Goal: Information Seeking & Learning: Learn about a topic

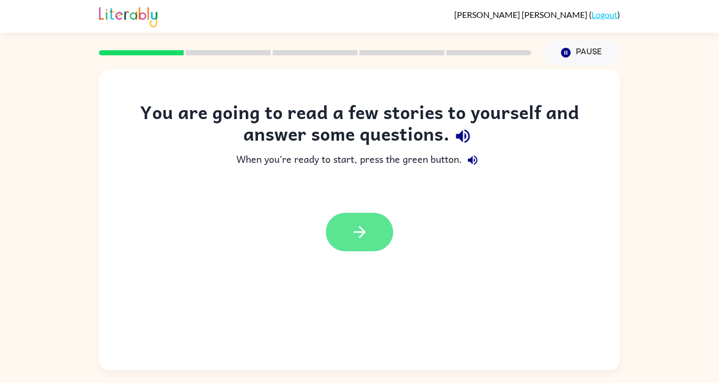
click at [339, 243] on button "button" at bounding box center [359, 232] width 67 height 38
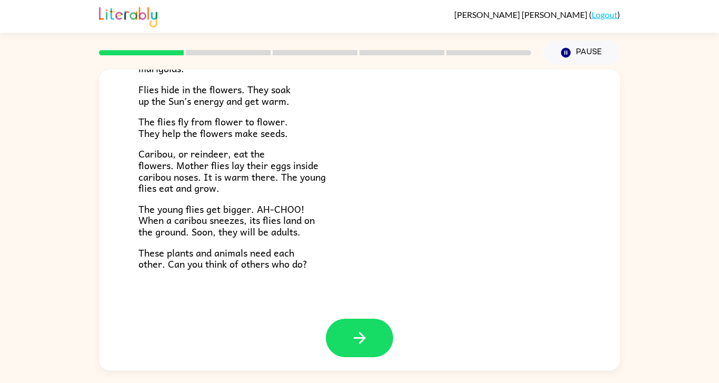
scroll to position [216, 0]
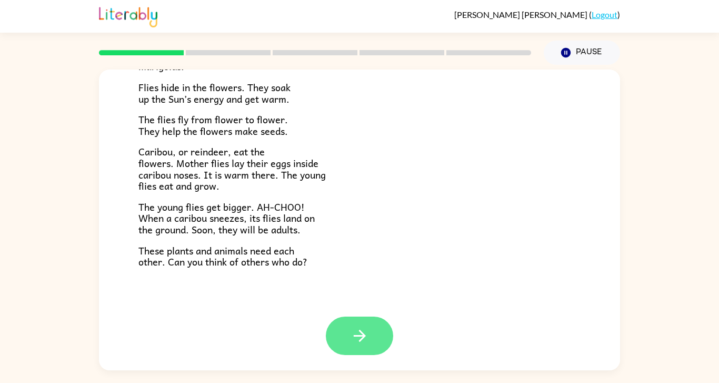
click at [373, 334] on button "button" at bounding box center [359, 335] width 67 height 38
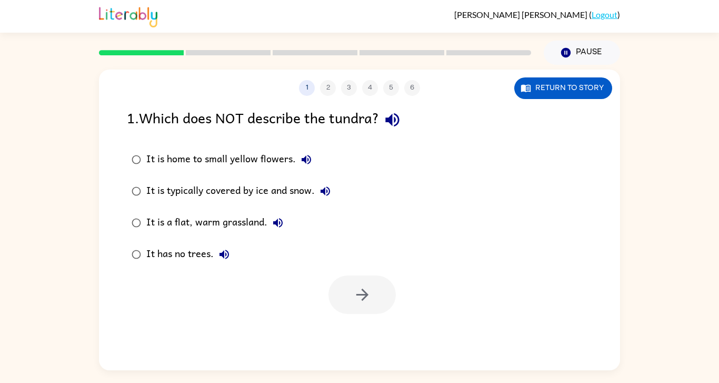
scroll to position [0, 0]
click at [583, 85] on button "Return to story" at bounding box center [563, 88] width 98 height 22
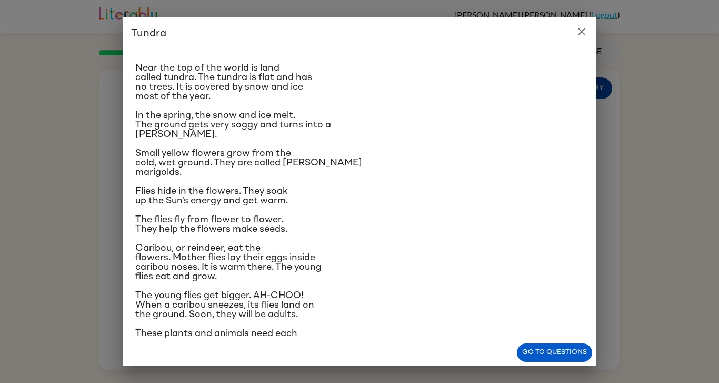
scroll to position [22, 0]
click at [341, 89] on p "Near the top of the world is land called tundra. The tundra is flat and has no …" at bounding box center [359, 82] width 448 height 38
click at [559, 346] on button "Go to questions" at bounding box center [554, 352] width 75 height 18
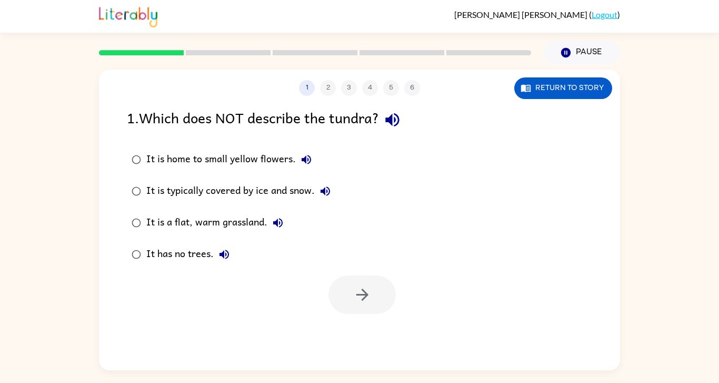
click at [241, 223] on div "It is a flat, warm grassland." at bounding box center [217, 222] width 142 height 21
click at [241, 234] on label "It is a flat, warm grassland." at bounding box center [231, 223] width 220 height 32
click at [370, 291] on icon "button" at bounding box center [362, 294] width 18 height 18
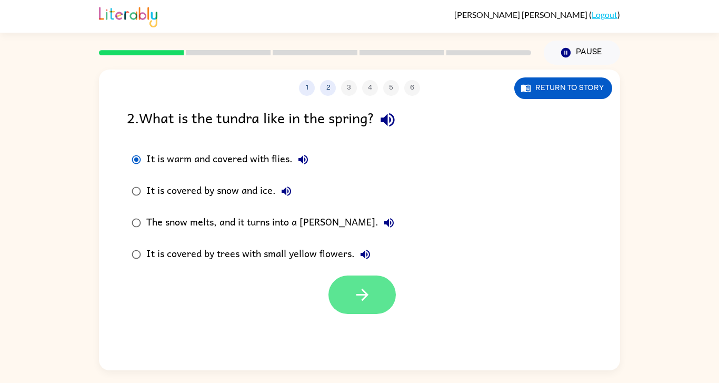
click at [368, 293] on icon "button" at bounding box center [362, 294] width 18 height 18
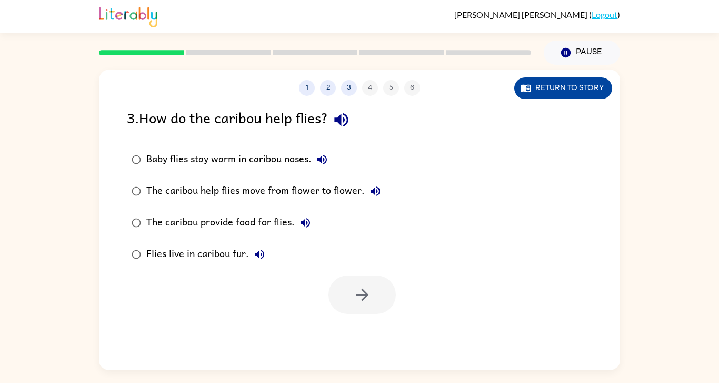
click at [584, 91] on button "Return to story" at bounding box center [563, 88] width 98 height 22
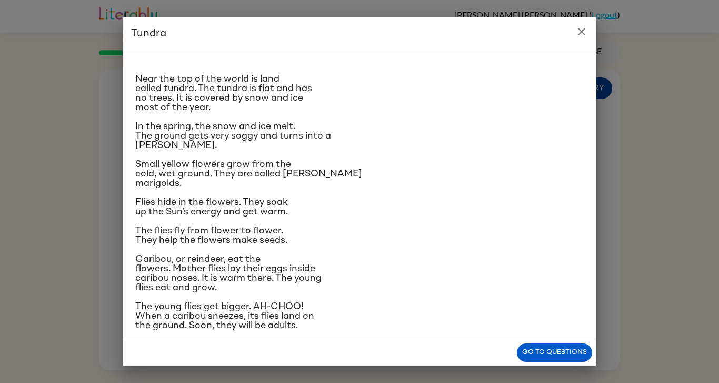
scroll to position [48, 0]
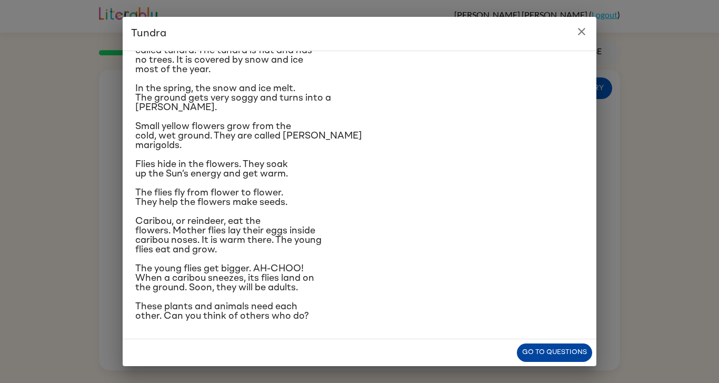
click at [568, 355] on button "Go to questions" at bounding box center [554, 352] width 75 height 18
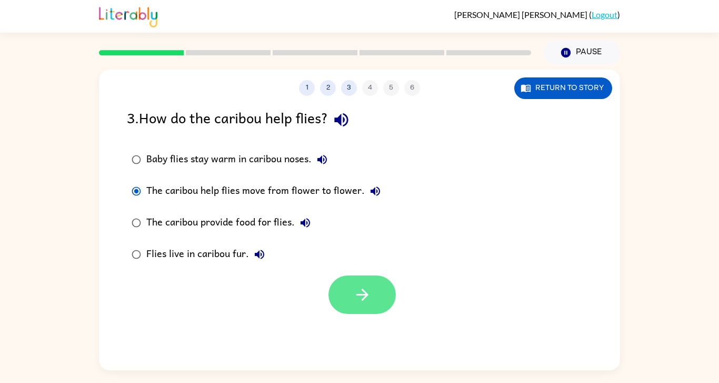
click at [365, 305] on button "button" at bounding box center [361, 294] width 67 height 38
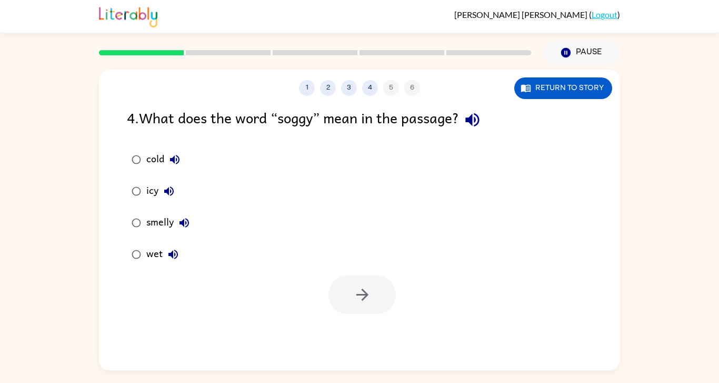
click at [166, 257] on button "wet" at bounding box center [173, 254] width 21 height 21
click at [172, 159] on icon "button" at bounding box center [174, 159] width 9 height 9
click at [388, 325] on div "1 2 3 4 5 6 Return to story 4 . What does the word “soggy” mean in the passage?…" at bounding box center [359, 219] width 521 height 301
click at [385, 279] on button "button" at bounding box center [361, 294] width 67 height 38
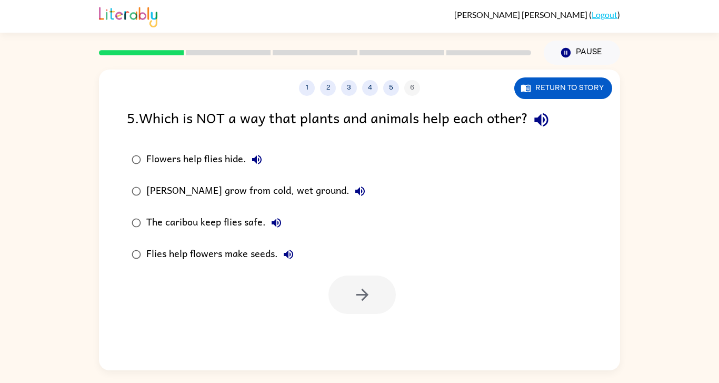
click at [167, 163] on div "Flowers help flies hide." at bounding box center [206, 159] width 121 height 21
click at [364, 303] on icon "button" at bounding box center [362, 294] width 18 height 18
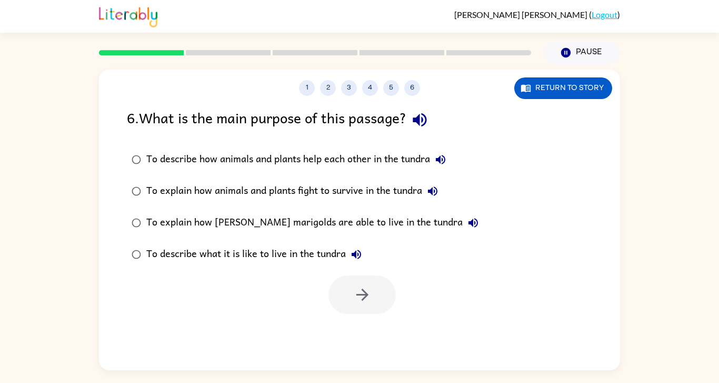
click at [302, 157] on div "To describe how animals and plants help each other in the tundra" at bounding box center [298, 159] width 305 height 21
click at [364, 293] on icon "button" at bounding box center [362, 294] width 12 height 12
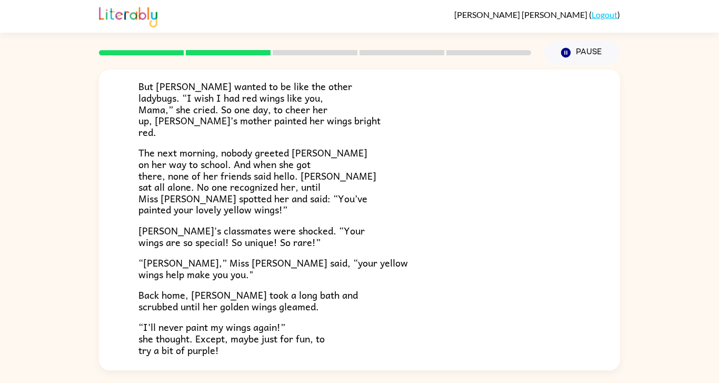
scroll to position [211, 0]
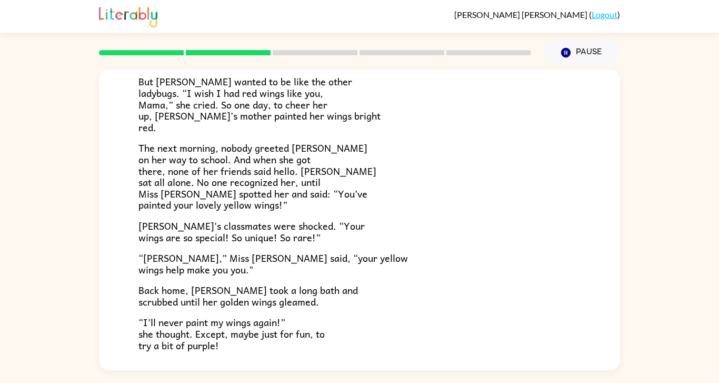
click at [372, 89] on p "But [PERSON_NAME] wanted to be like the other ladybugs. “I wish I had red wings…" at bounding box center [359, 104] width 442 height 57
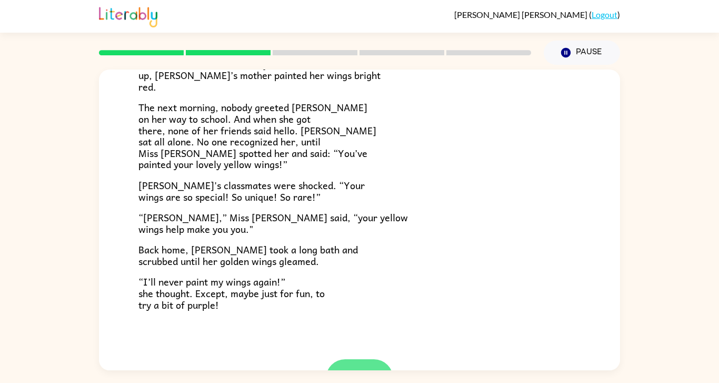
click at [360, 360] on button "button" at bounding box center [359, 378] width 67 height 38
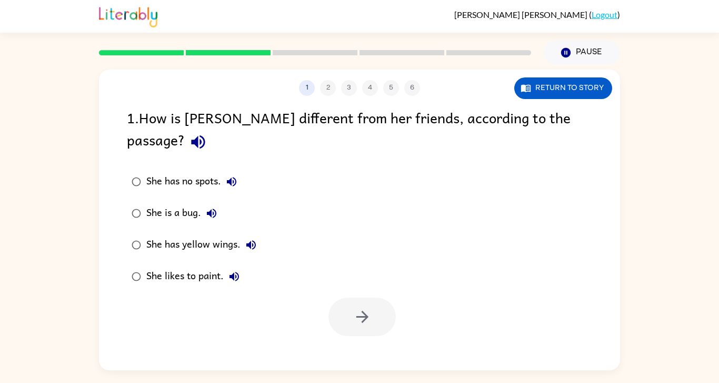
scroll to position [0, 0]
click at [409, 322] on div "1 2 3 4 5 6 Return to story 1 . How is [PERSON_NAME] different from her friends…" at bounding box center [359, 219] width 521 height 301
click at [341, 310] on button "button" at bounding box center [361, 316] width 67 height 38
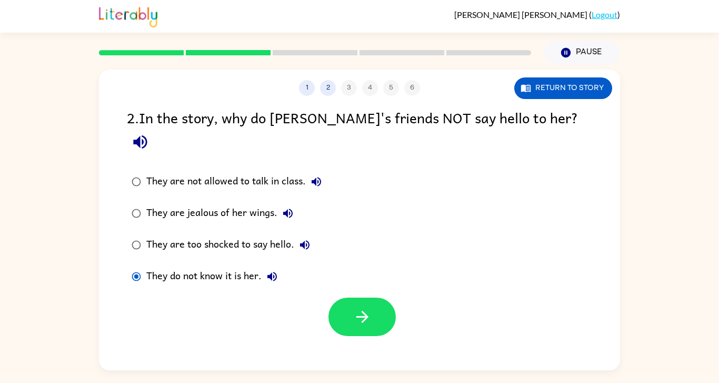
click at [377, 325] on div "1 2 3 4 5 6 Return to story 2 . In the story, why do [PERSON_NAME]'s friends NO…" at bounding box center [359, 219] width 521 height 301
click at [366, 297] on button "button" at bounding box center [361, 316] width 67 height 38
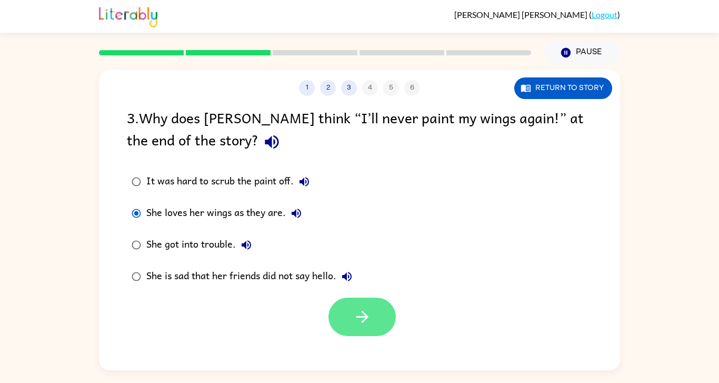
click at [348, 324] on button "button" at bounding box center [361, 316] width 67 height 38
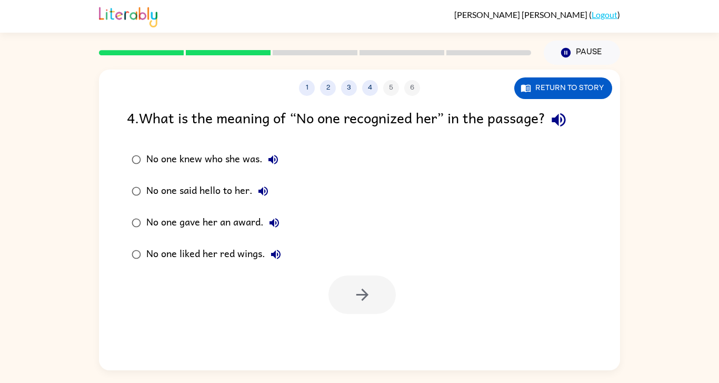
click at [203, 161] on div "No one knew who she was." at bounding box center [214, 159] width 137 height 21
click at [364, 286] on icon "button" at bounding box center [362, 294] width 18 height 18
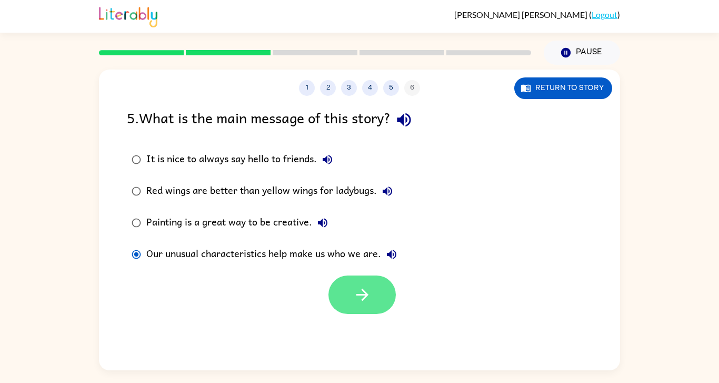
click at [358, 305] on button "button" at bounding box center [361, 294] width 67 height 38
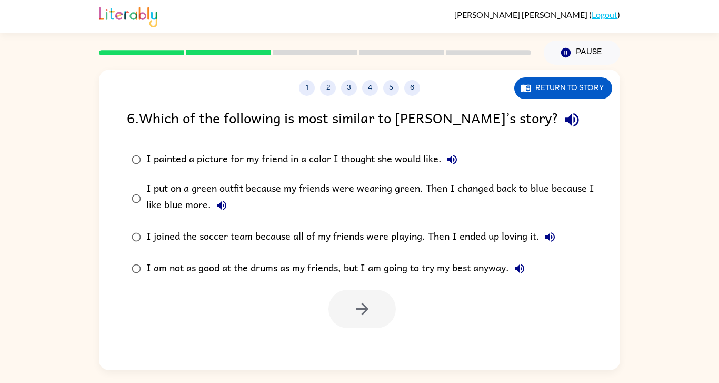
click at [164, 276] on div "I am not as good at the drums as my friends, but I am going to try my best anyw…" at bounding box center [338, 268] width 384 height 21
click at [354, 314] on icon "button" at bounding box center [362, 308] width 18 height 18
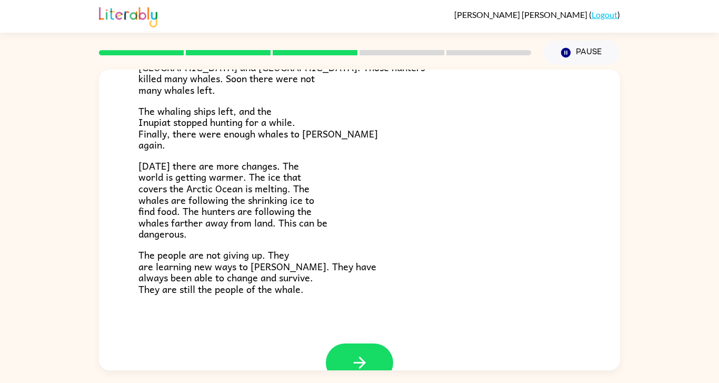
scroll to position [329, 0]
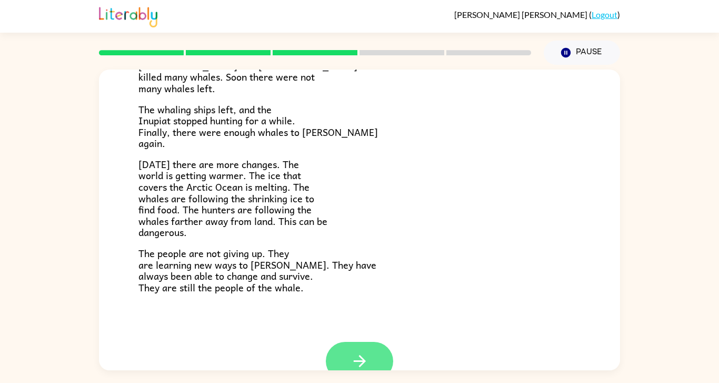
click at [363, 352] on icon "button" at bounding box center [360, 361] width 18 height 18
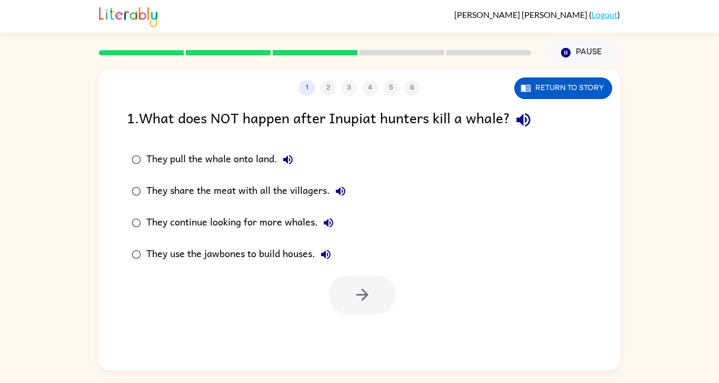
scroll to position [0, 0]
click at [272, 221] on div "They continue looking for more whales." at bounding box center [242, 222] width 193 height 21
click at [348, 297] on button "button" at bounding box center [361, 294] width 67 height 38
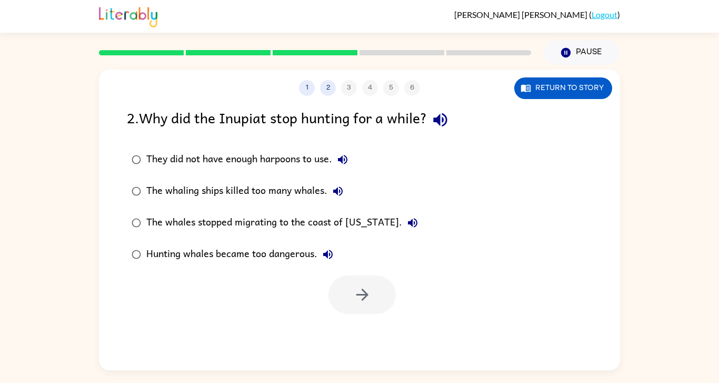
click at [245, 199] on div "The whaling ships killed too many whales." at bounding box center [247, 191] width 202 height 21
click at [386, 299] on button "button" at bounding box center [361, 294] width 67 height 38
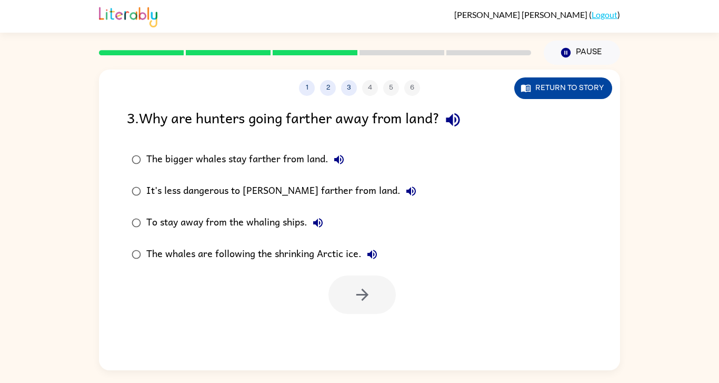
click at [570, 94] on button "Return to story" at bounding box center [563, 88] width 98 height 22
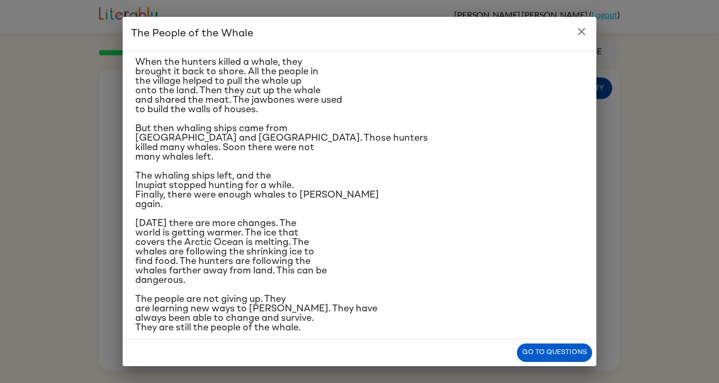
scroll to position [162, 0]
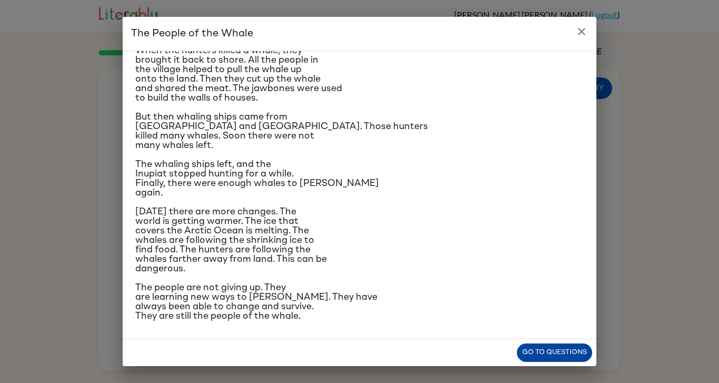
click at [555, 344] on button "Go to questions" at bounding box center [554, 352] width 75 height 18
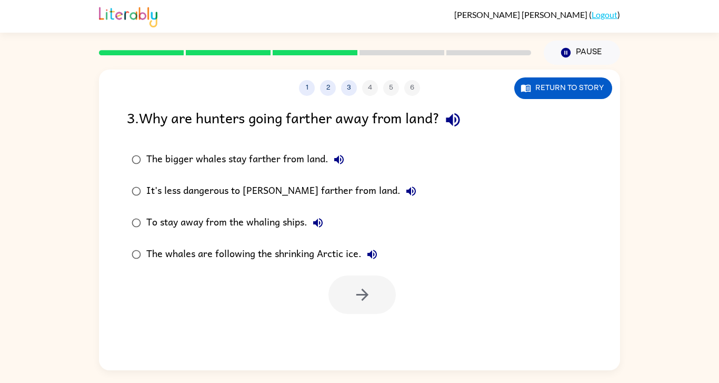
click at [175, 262] on div "The whales are following the shrinking Arctic ice." at bounding box center [264, 254] width 236 height 21
click at [373, 307] on button "button" at bounding box center [361, 294] width 67 height 38
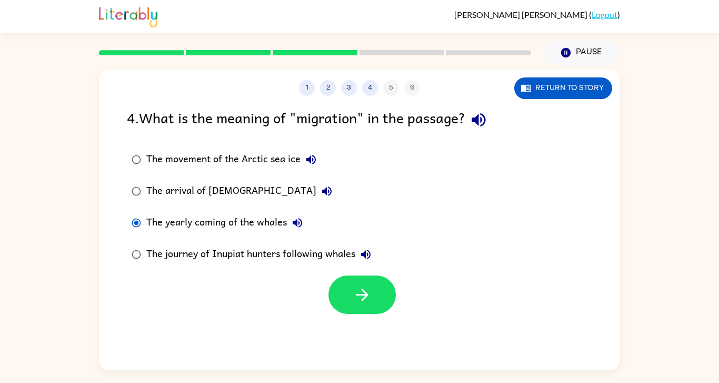
click at [323, 277] on div at bounding box center [359, 292] width 521 height 44
click at [333, 288] on button "button" at bounding box center [361, 294] width 67 height 38
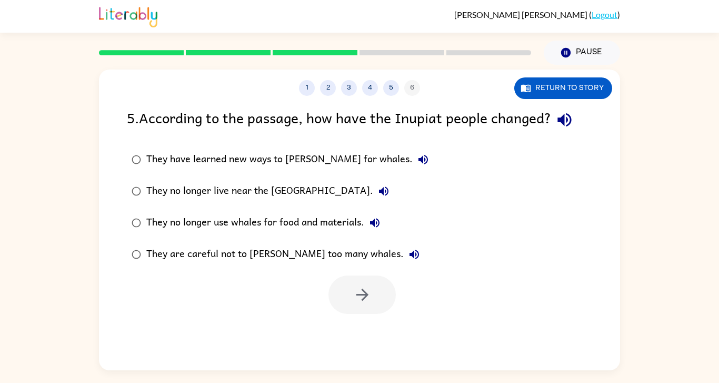
click at [198, 158] on div "They have learned new ways to [PERSON_NAME] for whales." at bounding box center [289, 159] width 287 height 21
click at [370, 305] on button "button" at bounding box center [361, 294] width 67 height 38
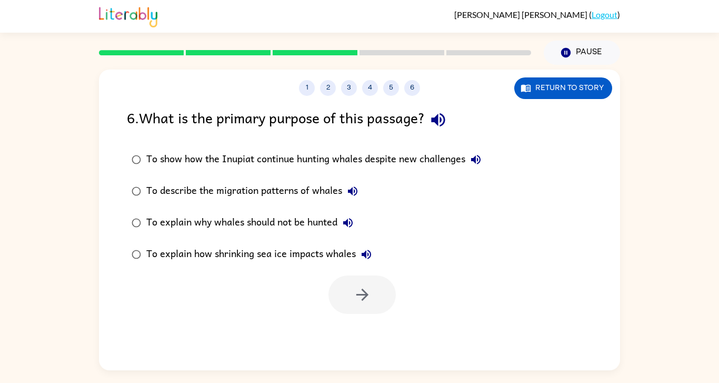
click at [322, 196] on div "To describe the migration patterns of whales" at bounding box center [254, 191] width 217 height 21
click at [356, 283] on button "button" at bounding box center [361, 294] width 67 height 38
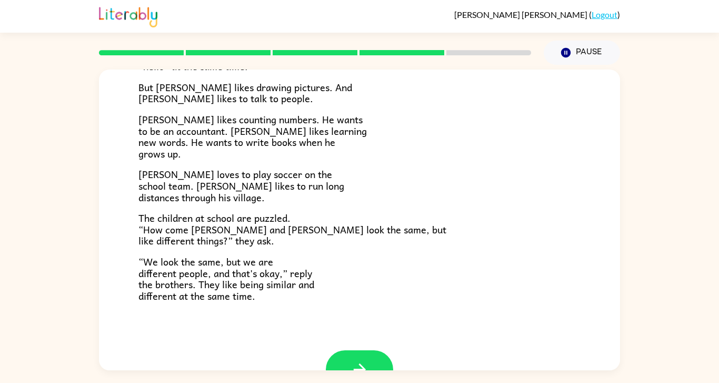
scroll to position [228, 0]
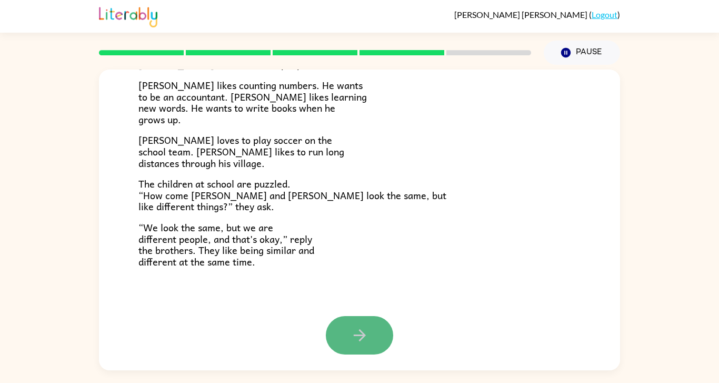
click at [376, 337] on button "button" at bounding box center [359, 335] width 67 height 38
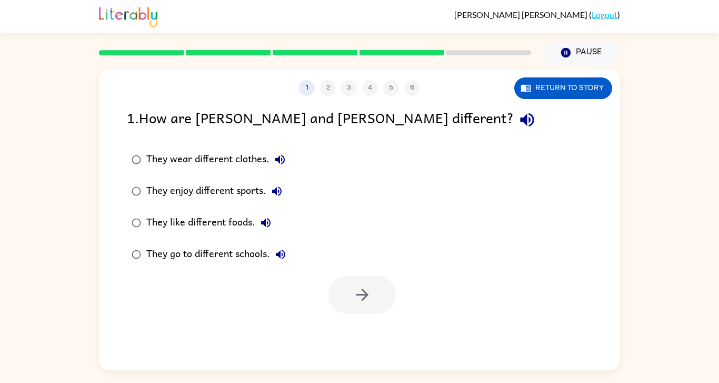
click at [278, 192] on icon "button" at bounding box center [277, 191] width 13 height 13
click at [249, 199] on div "They enjoy different sports." at bounding box center [216, 191] width 141 height 21
click at [372, 296] on button "button" at bounding box center [361, 294] width 67 height 38
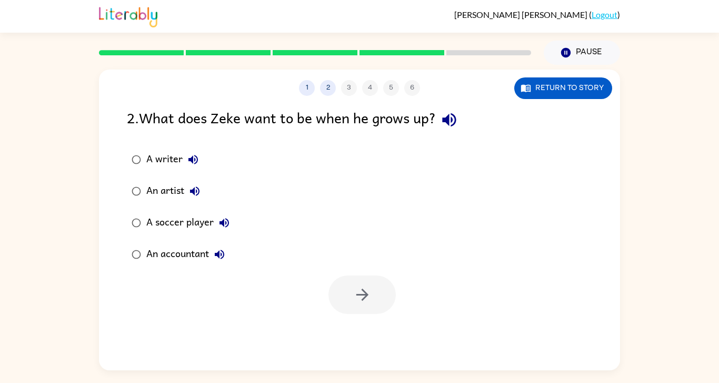
click at [199, 155] on button "A writer" at bounding box center [193, 159] width 21 height 21
click at [176, 162] on div "A writer" at bounding box center [174, 159] width 57 height 21
click at [373, 313] on button "button" at bounding box center [361, 294] width 67 height 38
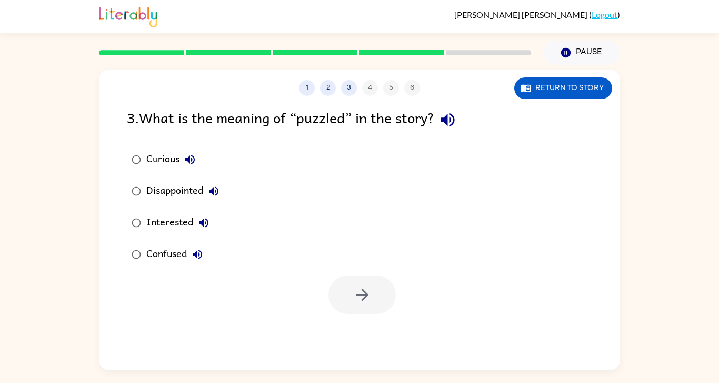
click at [372, 299] on div at bounding box center [361, 294] width 67 height 38
click at [353, 309] on button "button" at bounding box center [361, 294] width 67 height 38
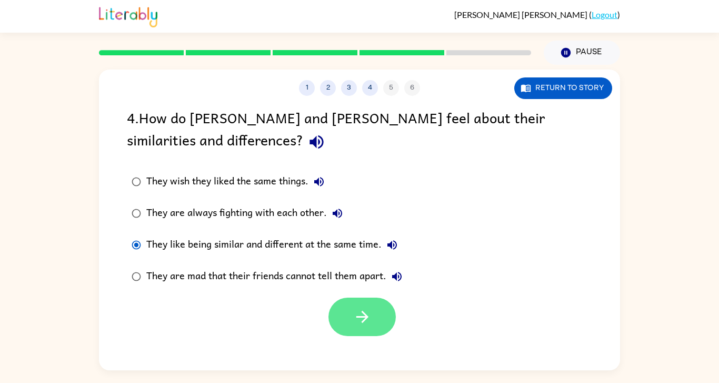
click at [363, 318] on icon "button" at bounding box center [362, 316] width 18 height 18
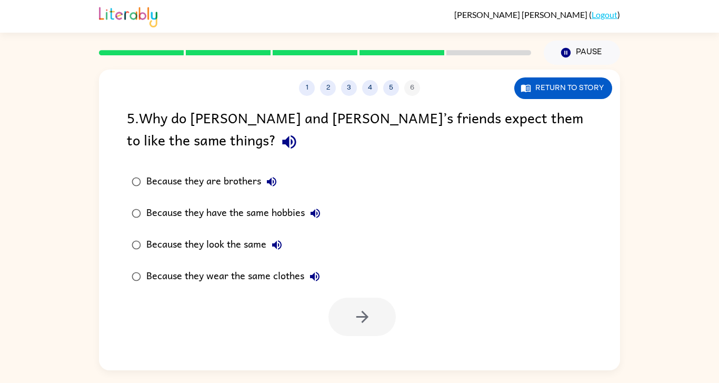
click at [222, 250] on div "Because they look the same" at bounding box center [216, 244] width 141 height 21
click at [358, 315] on icon "button" at bounding box center [362, 316] width 18 height 18
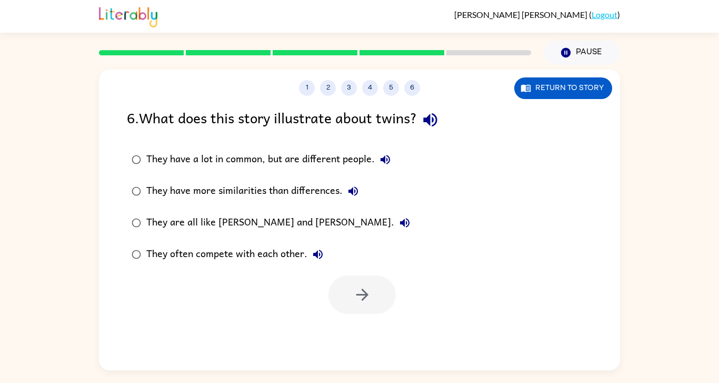
click at [264, 163] on div "They have a lot in common, but are different people." at bounding box center [270, 159] width 249 height 21
click at [361, 289] on icon "button" at bounding box center [362, 294] width 18 height 18
